Goal: Information Seeking & Learning: Learn about a topic

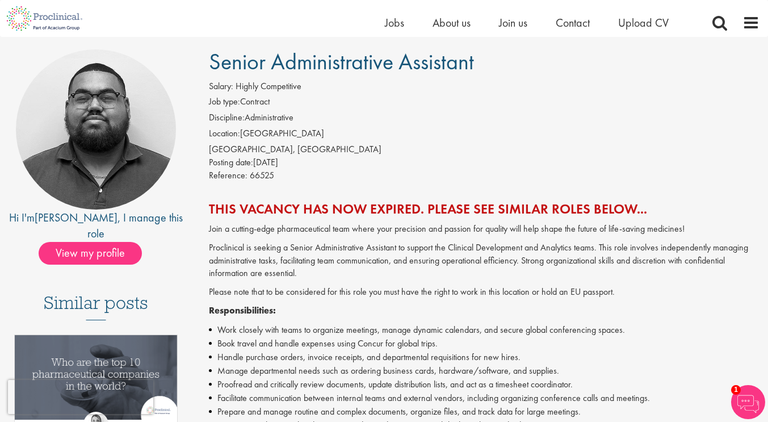
scroll to position [57, 0]
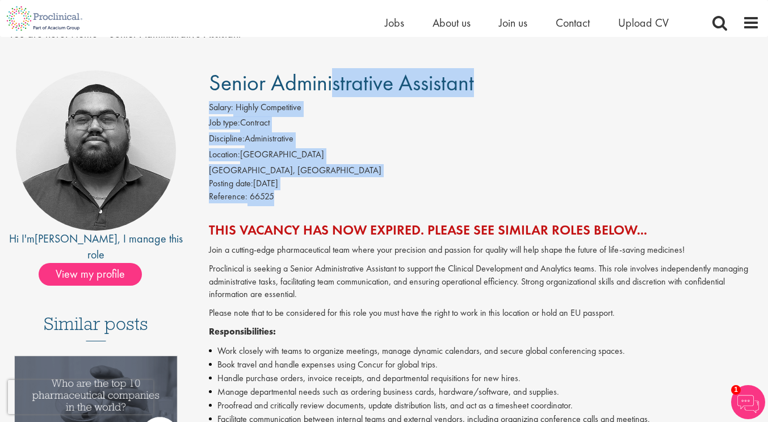
drag, startPoint x: 212, startPoint y: 76, endPoint x: 361, endPoint y: 200, distance: 194.0
drag, startPoint x: 361, startPoint y: 200, endPoint x: 274, endPoint y: 189, distance: 87.6
click at [361, 200] on div "Reference: 66525" at bounding box center [484, 198] width 551 height 16
click at [276, 195] on div "Reference: 66525" at bounding box center [484, 198] width 551 height 16
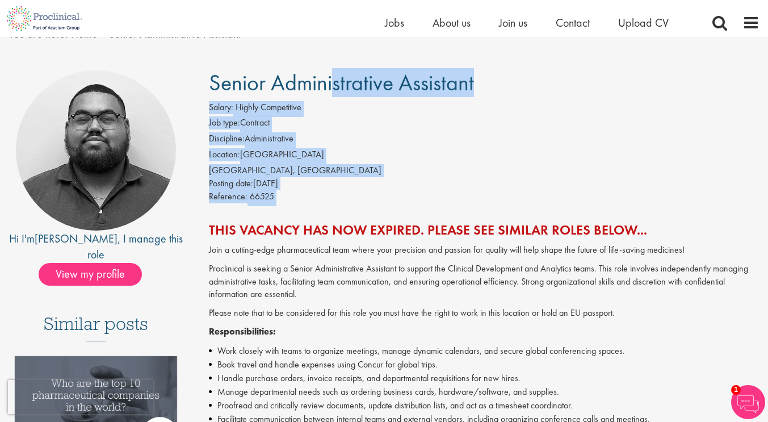
drag, startPoint x: 254, startPoint y: 167, endPoint x: 210, endPoint y: 83, distance: 95.0
click at [210, 83] on span "Senior Administrative Assistant" at bounding box center [341, 82] width 265 height 29
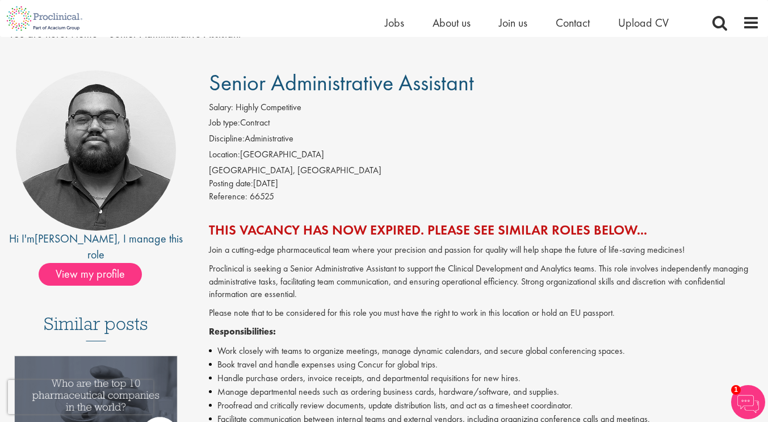
drag, startPoint x: 209, startPoint y: 77, endPoint x: 344, endPoint y: 187, distance: 174.3
click at [344, 187] on div "Posting date: [DATE]" at bounding box center [484, 183] width 551 height 13
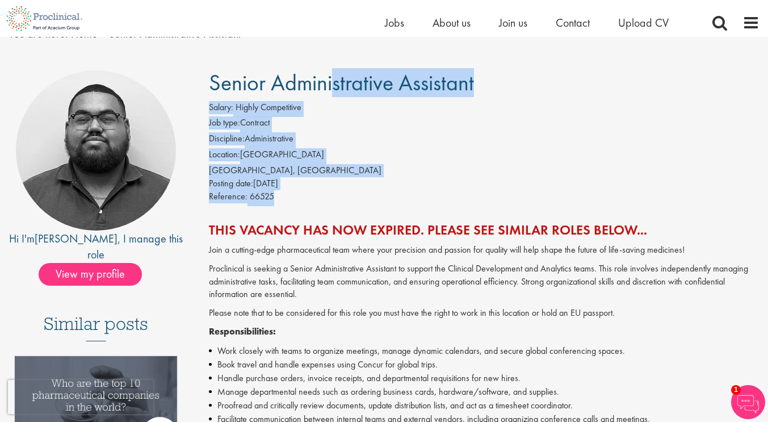
drag, startPoint x: 292, startPoint y: 204, endPoint x: 211, endPoint y: 78, distance: 149.9
click at [211, 78] on span "Senior Administrative Assistant" at bounding box center [341, 82] width 265 height 29
drag, startPoint x: 211, startPoint y: 78, endPoint x: 294, endPoint y: 192, distance: 141.5
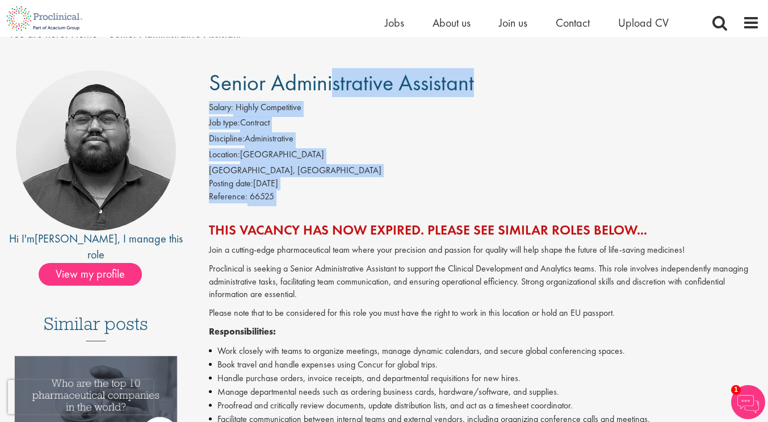
click at [294, 192] on div "Reference: 66525" at bounding box center [484, 198] width 551 height 16
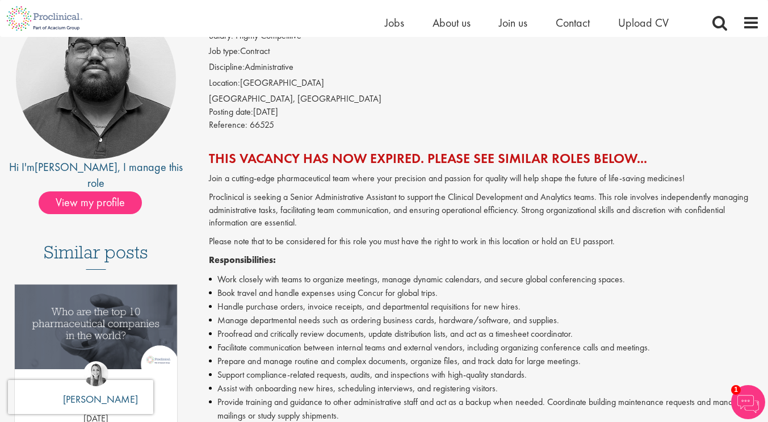
scroll to position [170, 0]
